Goal: Transaction & Acquisition: Subscribe to service/newsletter

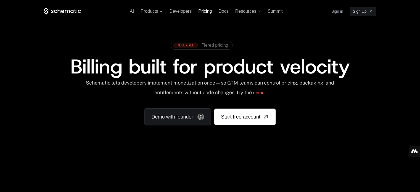
click at [201, 11] on span "Pricing" at bounding box center [205, 11] width 14 height 5
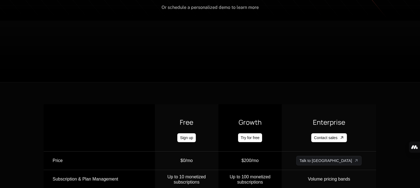
scroll to position [132, 0]
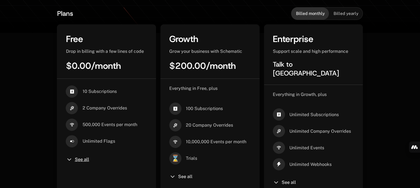
click at [83, 159] on span "See all" at bounding box center [81, 159] width 14 height 4
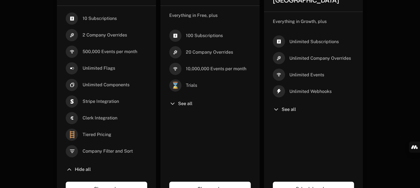
scroll to position [206, 0]
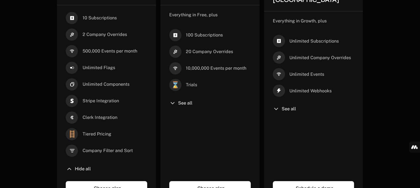
click at [175, 100] on icon at bounding box center [172, 103] width 7 height 7
click at [172, 103] on icon at bounding box center [172, 103] width 7 height 7
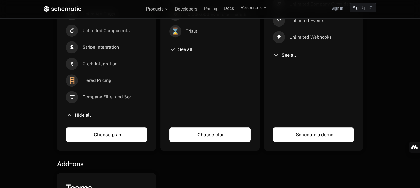
scroll to position [251, 0]
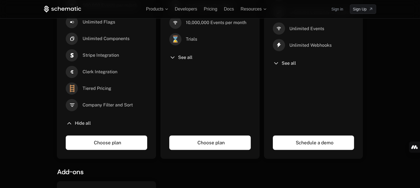
click at [110, 145] on link "Choose plan" at bounding box center [106, 142] width 81 height 14
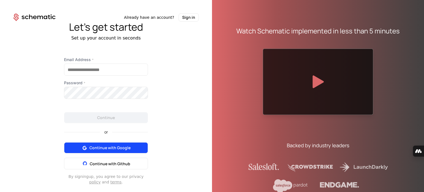
click at [99, 146] on span "Continue with Google" at bounding box center [109, 148] width 41 height 6
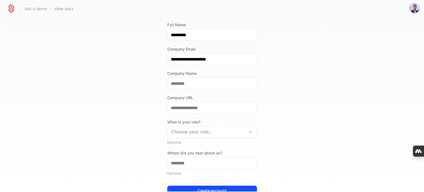
scroll to position [70, 0]
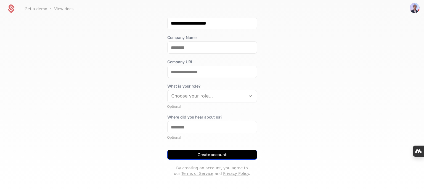
click at [217, 153] on button "Create account" at bounding box center [212, 155] width 90 height 10
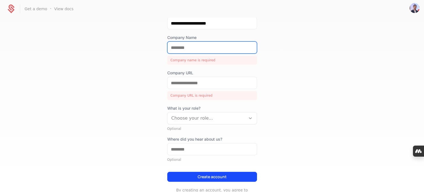
click at [209, 53] on input "Company Name" at bounding box center [211, 48] width 89 height 12
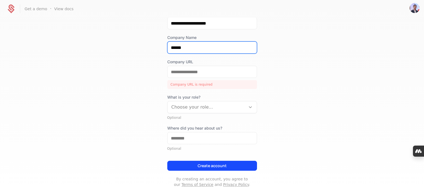
type input "******"
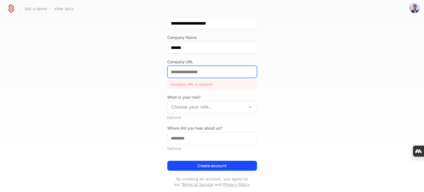
click at [191, 74] on input "Company URL" at bounding box center [211, 72] width 89 height 12
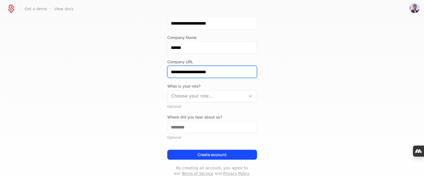
type input "**********"
click at [201, 96] on div at bounding box center [206, 96] width 70 height 8
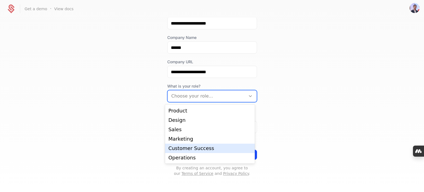
scroll to position [0, 0]
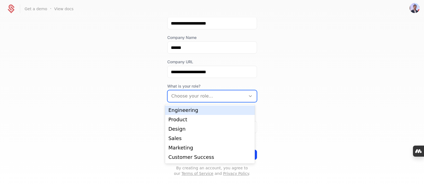
click at [185, 109] on div "Engineering" at bounding box center [209, 110] width 83 height 5
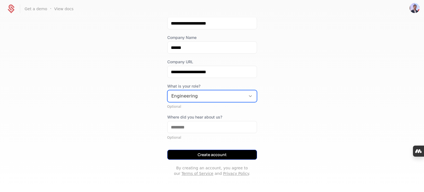
click at [207, 152] on button "Create account" at bounding box center [212, 155] width 90 height 10
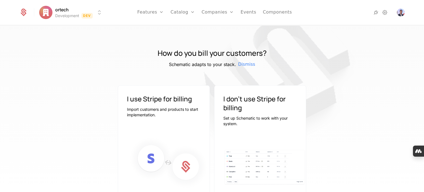
scroll to position [44, 0]
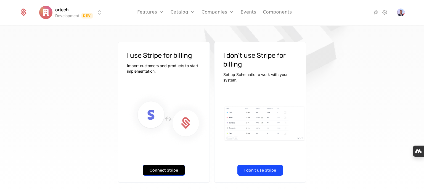
click at [172, 168] on button "Connect Stripe" at bounding box center [164, 169] width 42 height 11
